Goal: Transaction & Acquisition: Purchase product/service

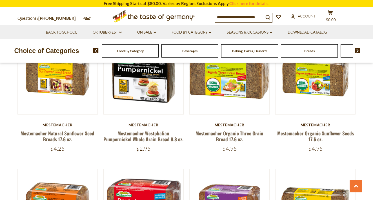
scroll to position [217, 0]
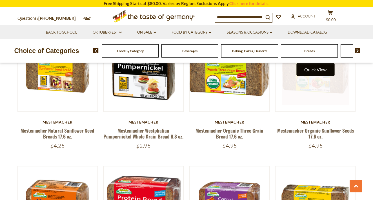
click at [321, 76] on button "Quick View" at bounding box center [316, 69] width 38 height 13
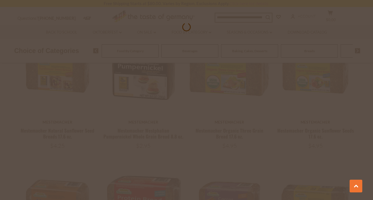
click at [318, 86] on div at bounding box center [186, 100] width 373 height 200
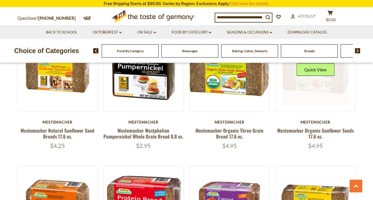
click at [312, 84] on link at bounding box center [315, 71] width 67 height 67
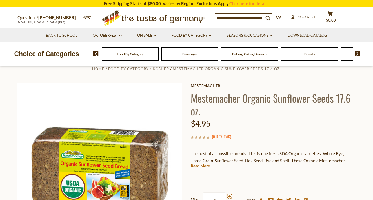
scroll to position [63, 0]
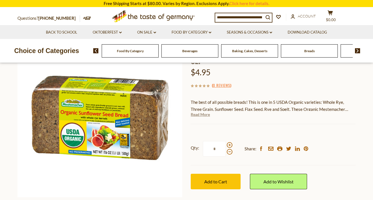
click at [208, 114] on link "Read More" at bounding box center [200, 115] width 19 height 6
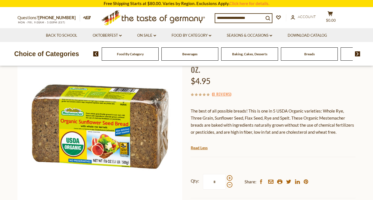
scroll to position [101, 0]
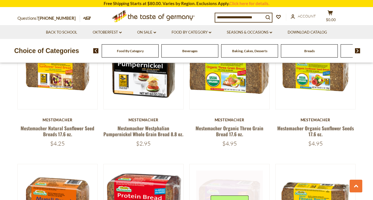
scroll to position [205, 0]
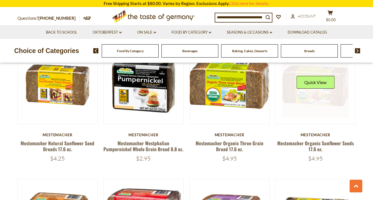
click at [303, 96] on link at bounding box center [315, 84] width 67 height 67
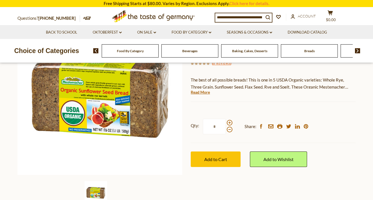
scroll to position [87, 0]
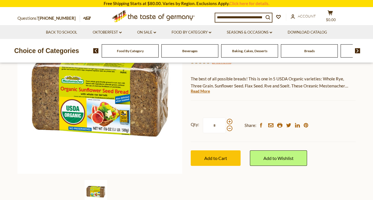
click at [211, 125] on input "*" at bounding box center [214, 126] width 23 height 16
click at [215, 154] on button "Add to Cart" at bounding box center [216, 158] width 50 height 16
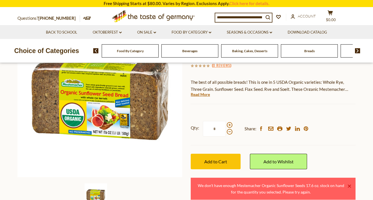
scroll to position [79, 0]
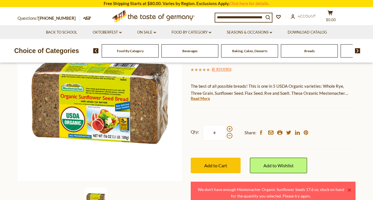
click at [215, 128] on input "*" at bounding box center [214, 133] width 23 height 16
type input "*"
click at [220, 156] on div "Qty: * Share: facebook email printer twitter linkedin pinterest Add to Cart" at bounding box center [273, 148] width 165 height 65
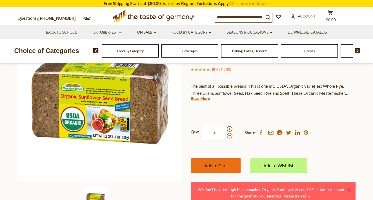
click at [219, 164] on span "Add to Cart" at bounding box center [215, 165] width 23 height 5
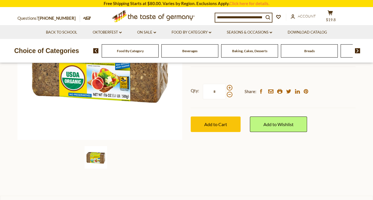
scroll to position [109, 0]
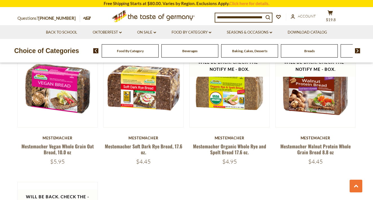
scroll to position [469, 0]
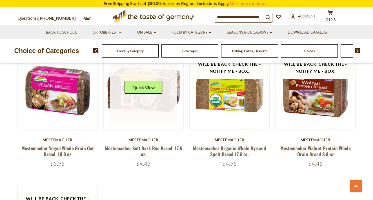
click at [174, 107] on link at bounding box center [143, 89] width 67 height 67
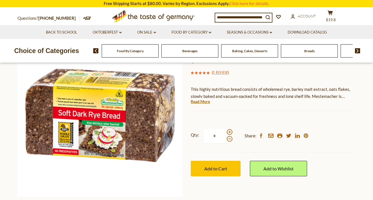
scroll to position [54, 0]
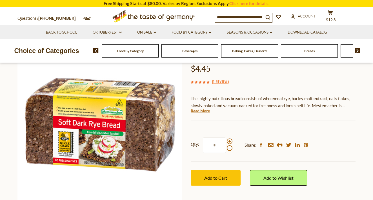
click at [206, 107] on div "Mestemacher Mestemacher Soft Dark Rye Bread, 17.6 oz. $4.45 ( 1 Review ) This h…" at bounding box center [273, 119] width 165 height 157
click at [205, 108] on link "Read More" at bounding box center [200, 111] width 19 height 6
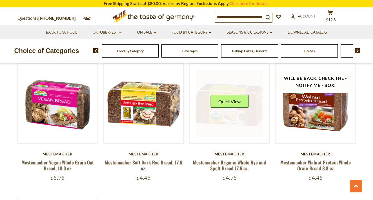
scroll to position [465, 0]
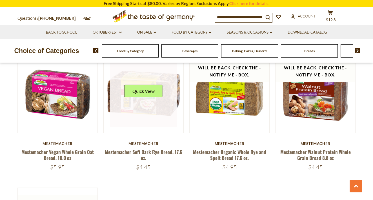
click at [161, 104] on link at bounding box center [143, 93] width 67 height 67
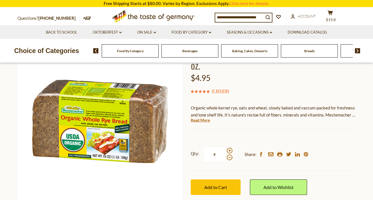
scroll to position [71, 0]
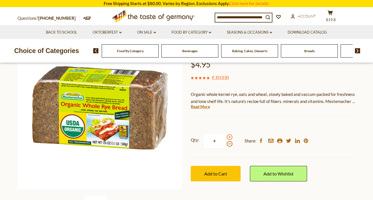
click at [231, 136] on span at bounding box center [230, 137] width 6 height 6
click at [226, 136] on input "*" at bounding box center [214, 141] width 23 height 16
click at [231, 135] on span at bounding box center [230, 137] width 6 height 6
click at [226, 135] on input "*" at bounding box center [214, 141] width 23 height 16
click at [225, 174] on span "Add to Cart" at bounding box center [215, 173] width 23 height 5
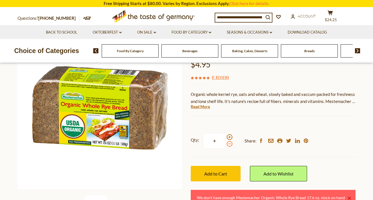
click at [230, 142] on span at bounding box center [230, 144] width 6 height 6
click at [226, 142] on input "*" at bounding box center [214, 141] width 23 height 16
click at [229, 140] on div at bounding box center [230, 140] width 6 height 12
click at [226, 140] on input "*" at bounding box center [214, 141] width 23 height 16
click at [229, 143] on span at bounding box center [230, 144] width 6 height 6
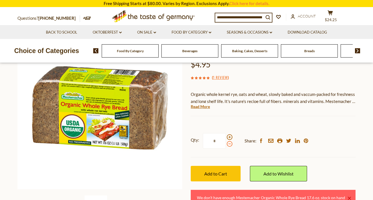
click at [226, 143] on input "*" at bounding box center [214, 141] width 23 height 16
click at [230, 131] on div "Qty: * Share: facebook email printer twitter linkedin pinterest" at bounding box center [273, 141] width 165 height 33
click at [230, 138] on span at bounding box center [230, 137] width 6 height 6
click at [226, 138] on input "*" at bounding box center [214, 141] width 23 height 16
type input "*"
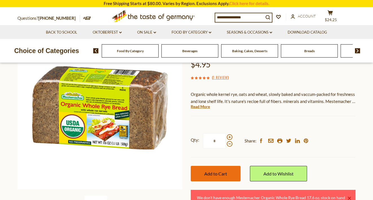
click at [231, 176] on button "Add to Cart" at bounding box center [216, 174] width 50 height 16
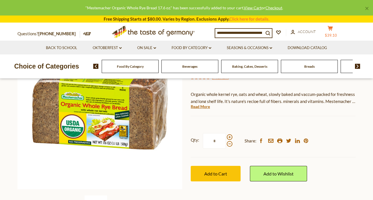
click at [333, 30] on icon "cart" at bounding box center [330, 28] width 5 height 5
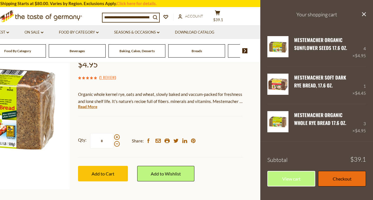
click at [331, 177] on link "Checkout" at bounding box center [342, 179] width 48 height 16
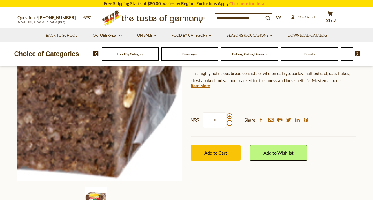
scroll to position [101, 0]
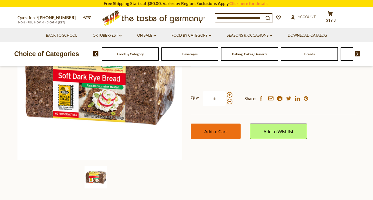
click at [227, 134] on button "Add to Cart" at bounding box center [216, 132] width 50 height 16
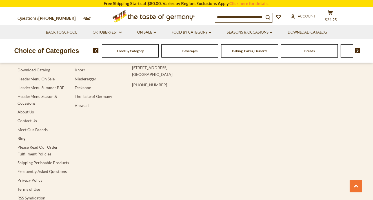
scroll to position [1016, 0]
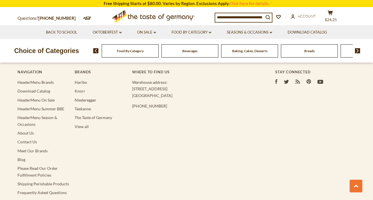
click at [285, 80] on icon at bounding box center [286, 82] width 5 height 4
click at [322, 80] on icon at bounding box center [321, 82] width 6 height 4
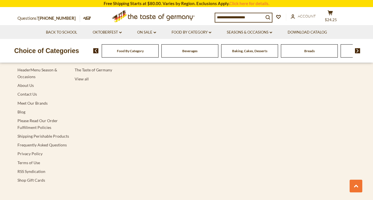
scroll to position [1058, 0]
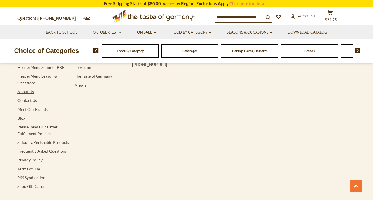
click at [29, 89] on link "About Us" at bounding box center [25, 91] width 16 height 5
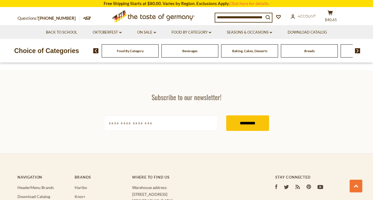
scroll to position [467, 0]
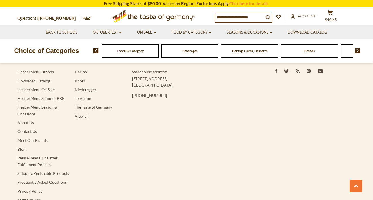
scroll to position [539, 0]
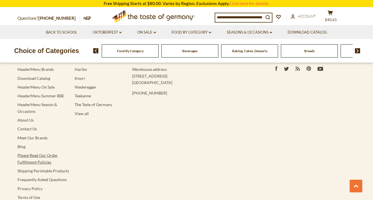
click at [47, 153] on link "Please Read Our Order Fulfillment Policies" at bounding box center [37, 158] width 40 height 11
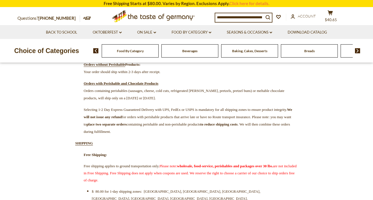
scroll to position [92, 0]
